Goal: Navigation & Orientation: Find specific page/section

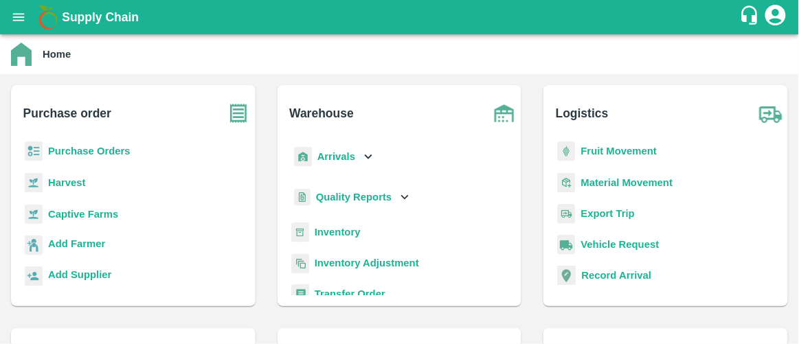
click at [594, 156] on b "Fruit Movement" at bounding box center [619, 151] width 76 height 11
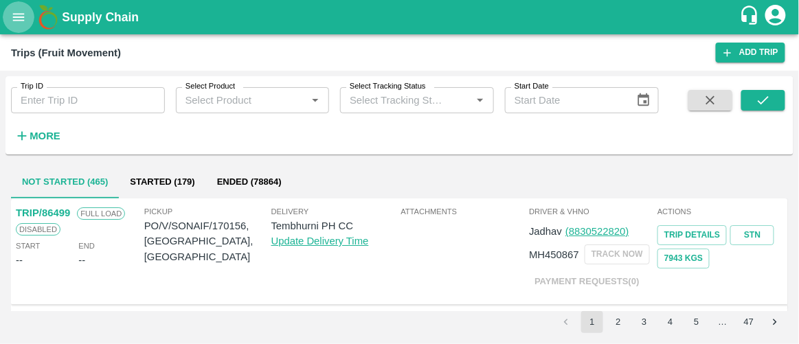
click at [28, 16] on button "open drawer" at bounding box center [19, 17] width 32 height 32
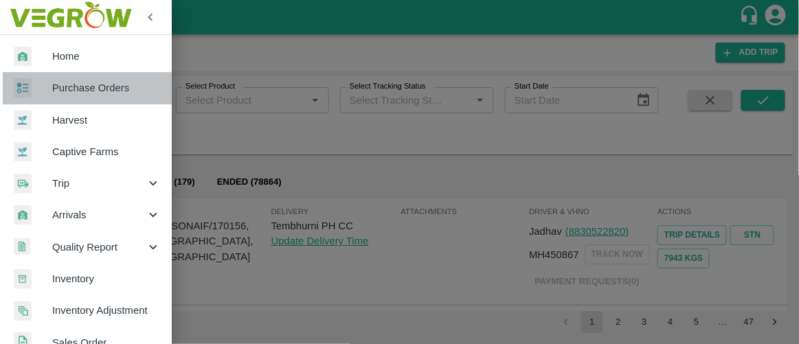
click at [119, 87] on span "Purchase Orders" at bounding box center [106, 87] width 109 height 15
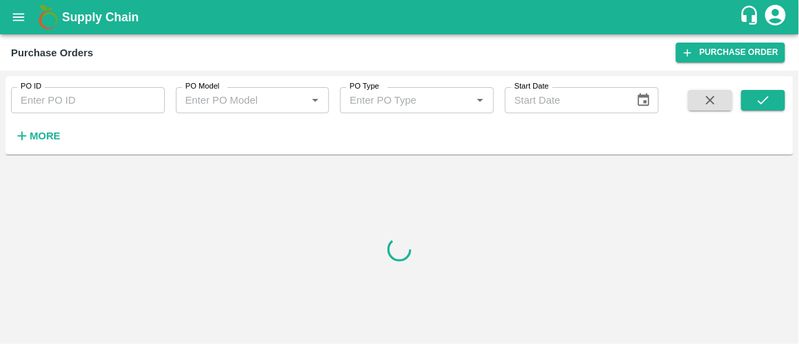
click at [135, 24] on h1 "Supply Chain" at bounding box center [401, 17] width 678 height 19
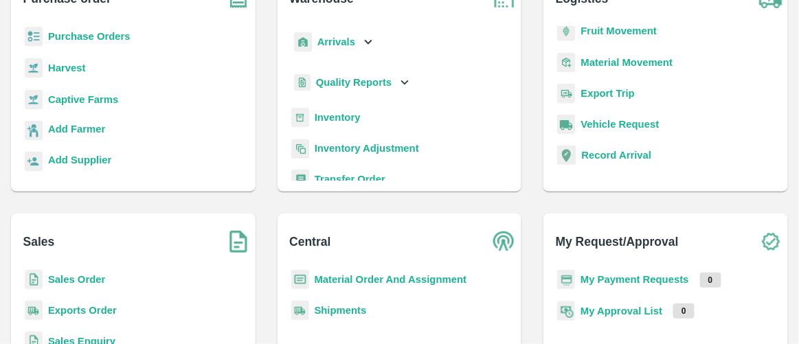
scroll to position [113, 0]
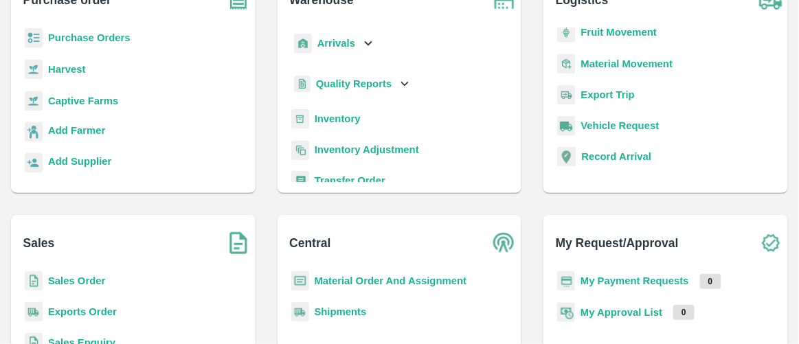
click at [775, 241] on img at bounding box center [771, 243] width 34 height 34
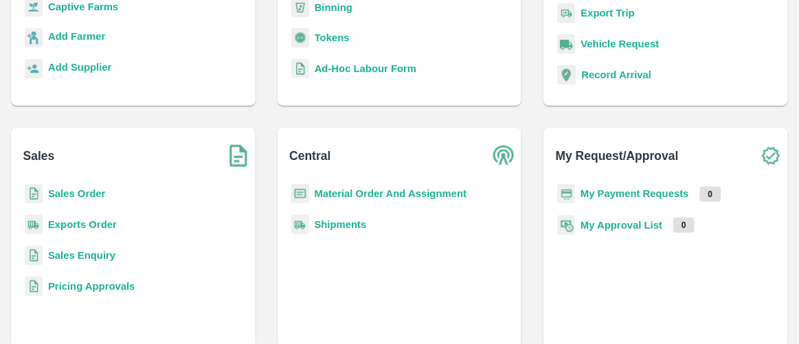
scroll to position [216, 0]
